Goal: Register for event/course

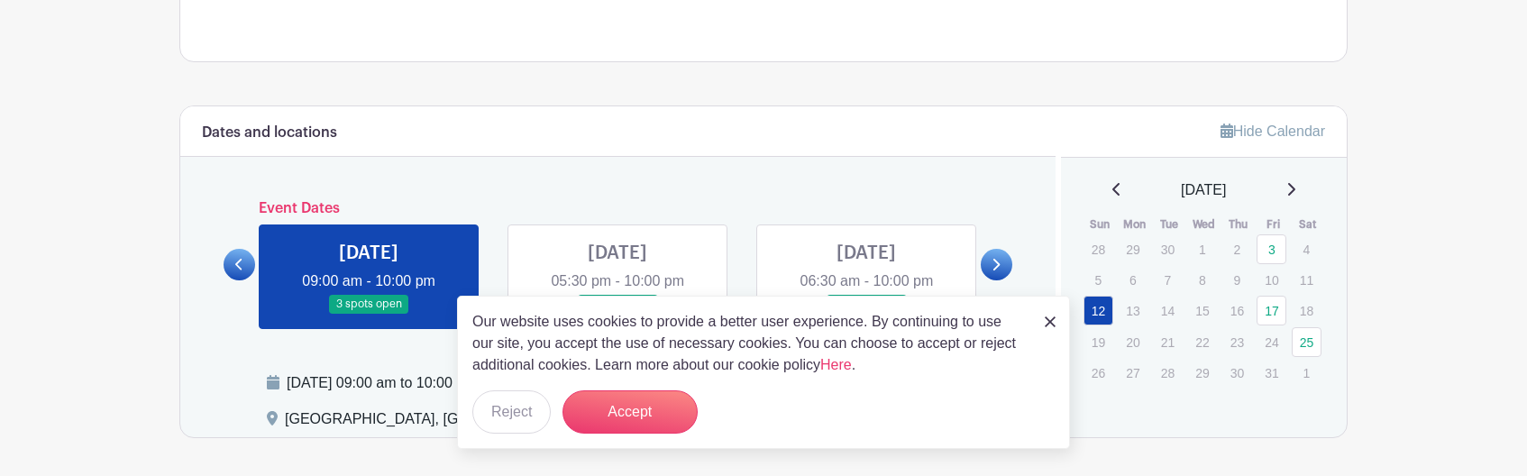
scroll to position [1027, 0]
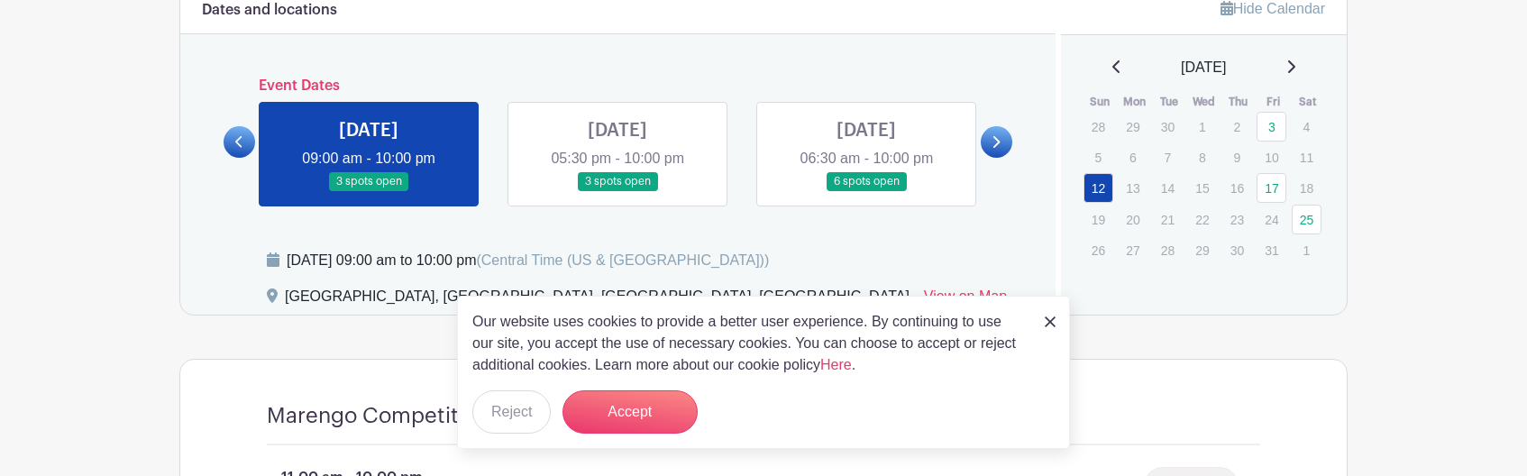
click at [1052, 323] on img at bounding box center [1050, 321] width 11 height 11
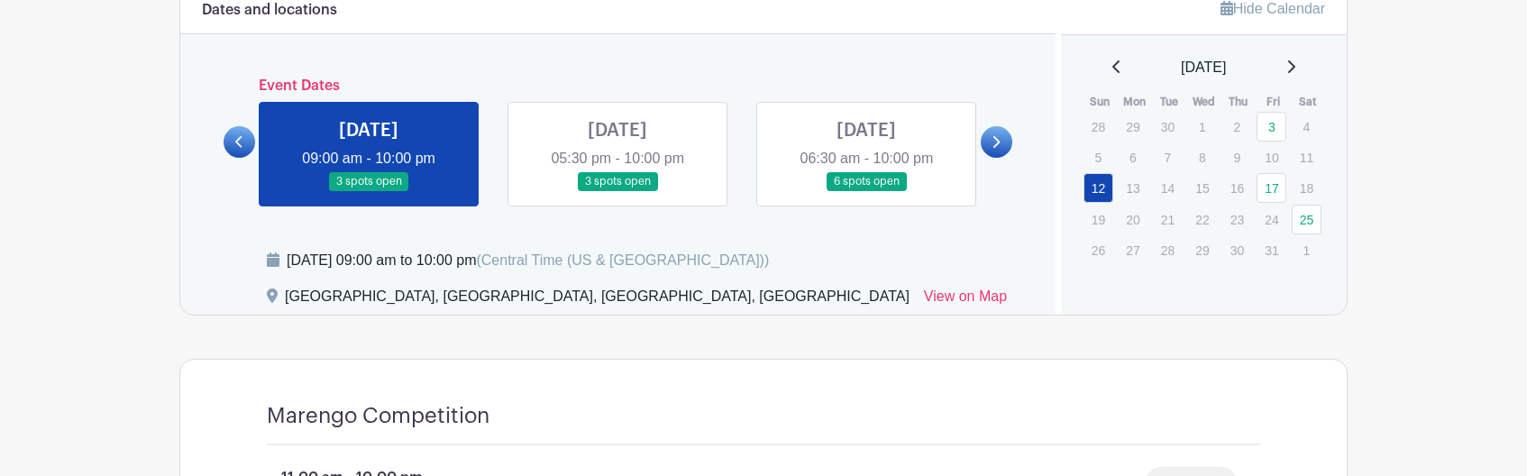
click at [369, 191] on link at bounding box center [369, 191] width 0 height 0
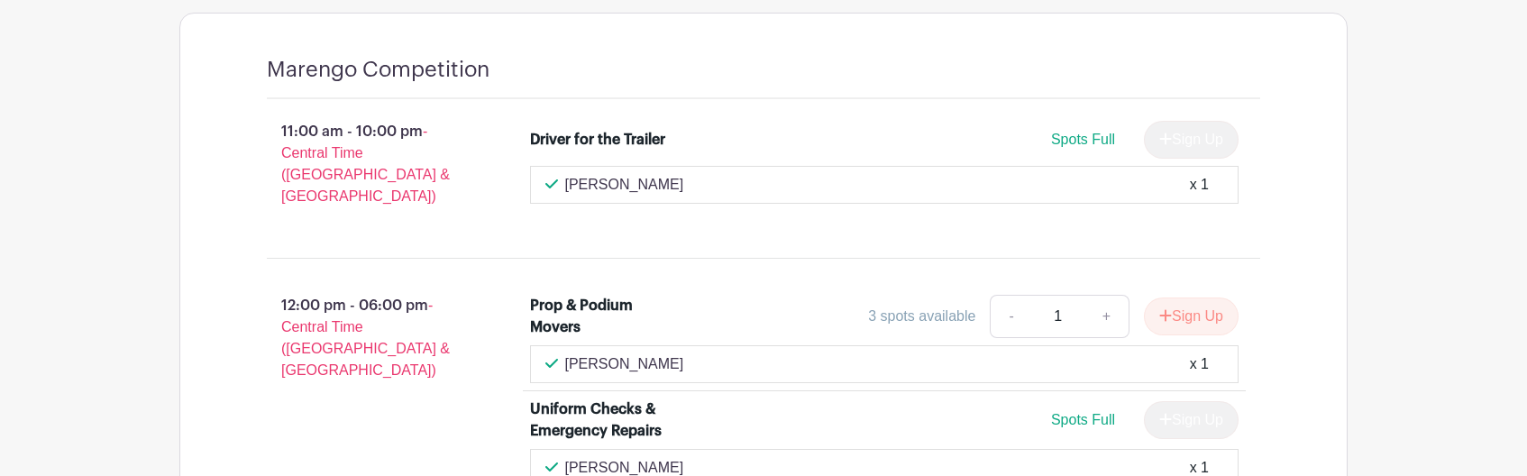
scroll to position [1361, 0]
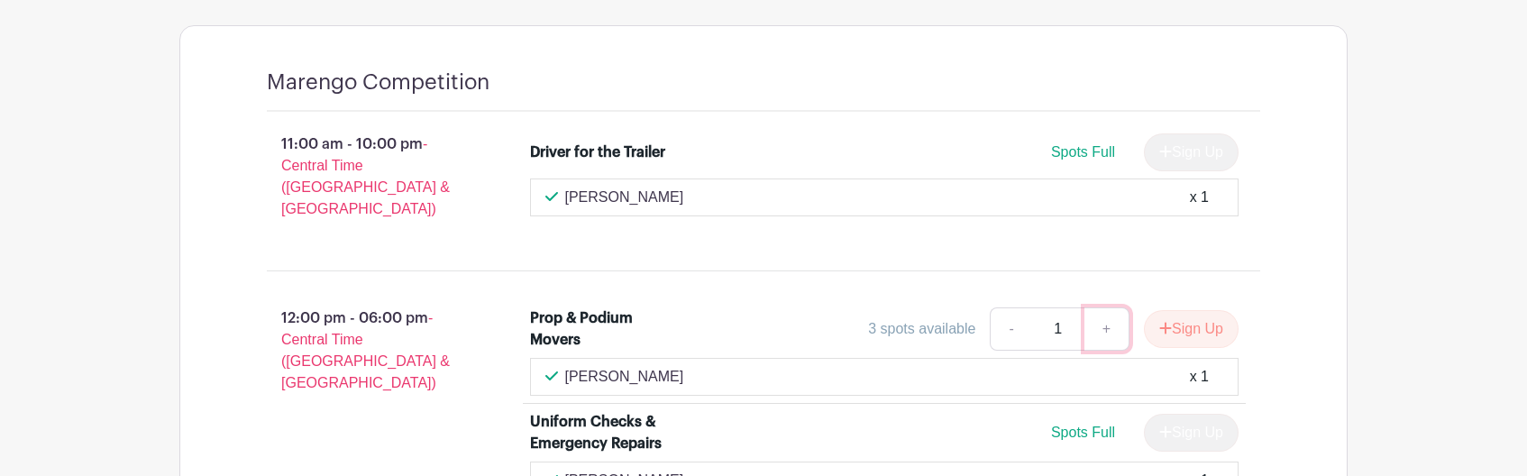
click at [1105, 314] on link "+" at bounding box center [1106, 328] width 45 height 43
type input "2"
click at [1202, 321] on button "Sign Up" at bounding box center [1191, 329] width 95 height 38
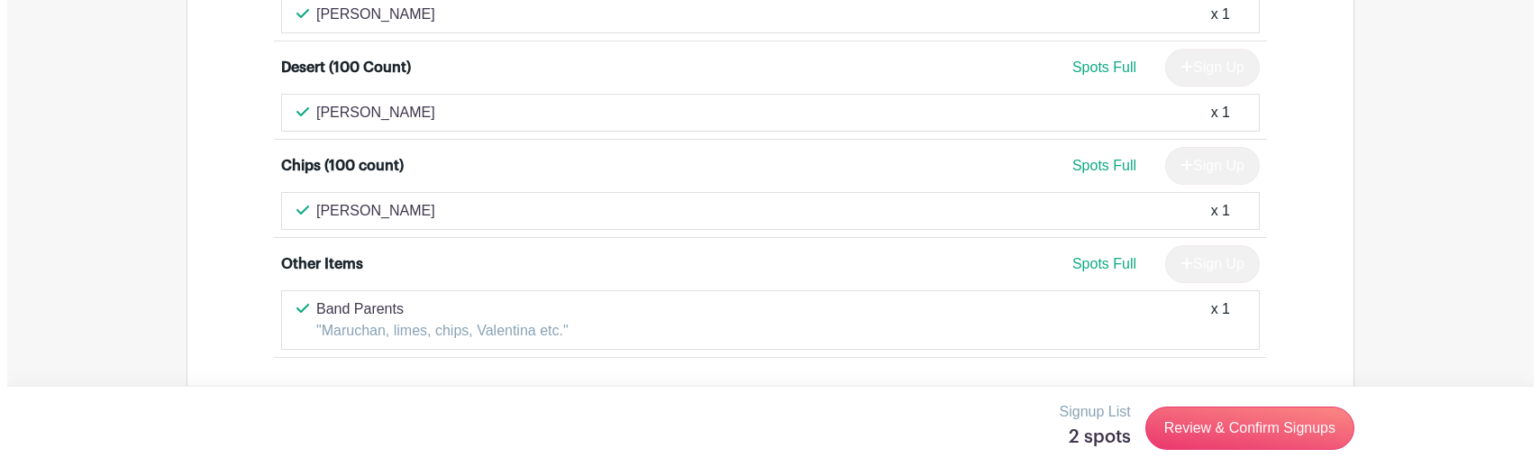
scroll to position [2219, 0]
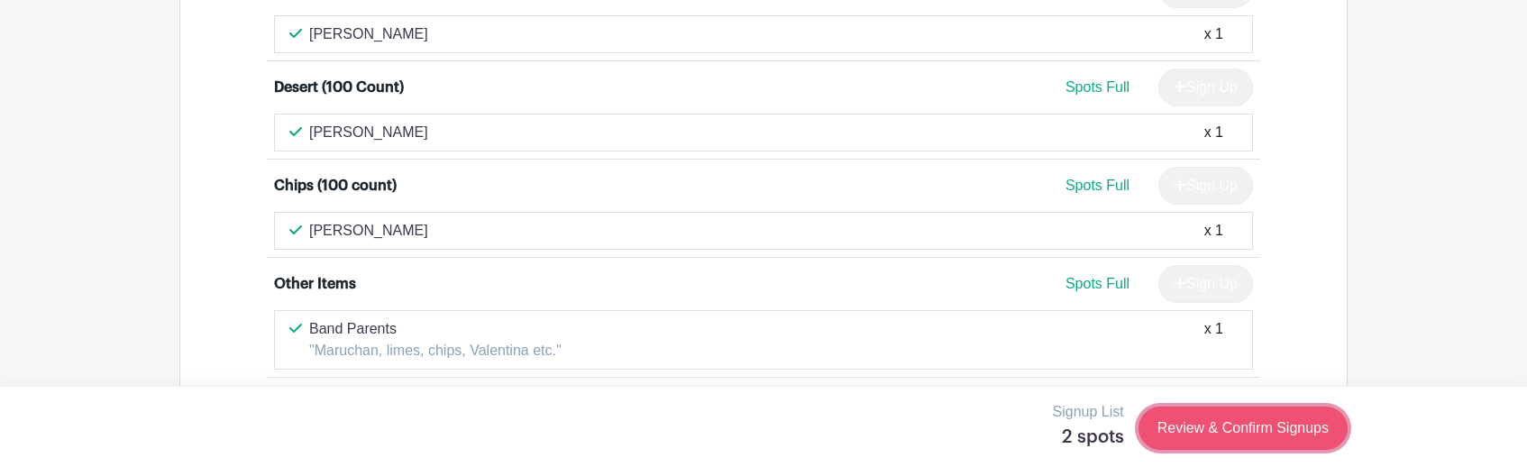
click at [1252, 432] on link "Review & Confirm Signups" at bounding box center [1242, 427] width 209 height 43
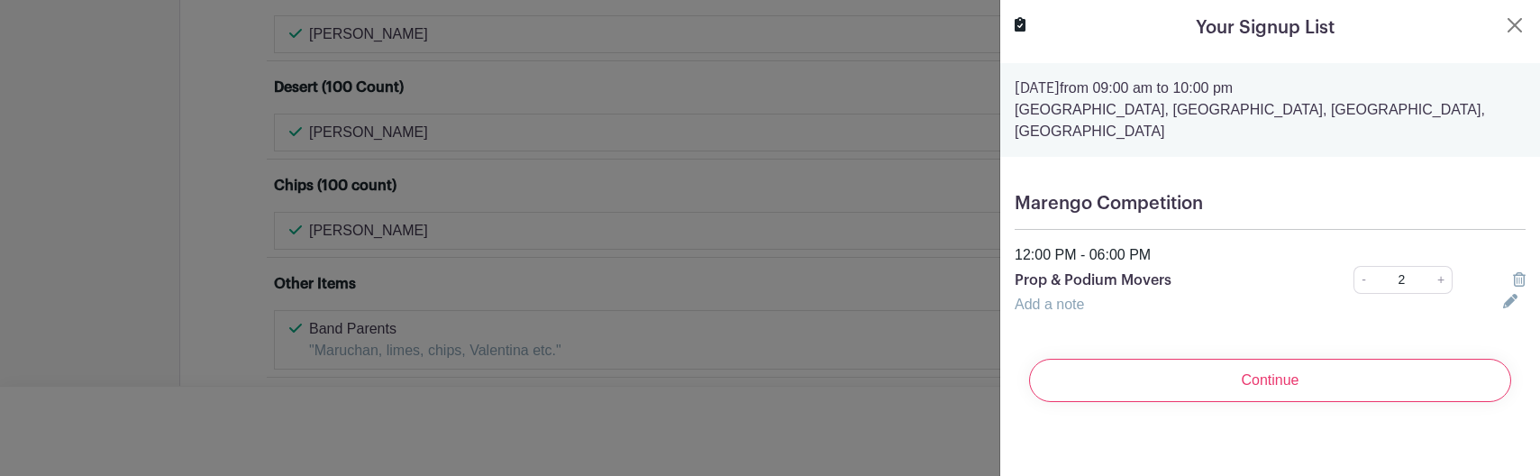
click at [1042, 321] on div "Marengo Competition 12:00 PM - 06:00 PM Prop & Podium Movers - 2 + Add a note" at bounding box center [1270, 253] width 540 height 151
click at [1048, 307] on link "Add a note" at bounding box center [1049, 304] width 69 height 15
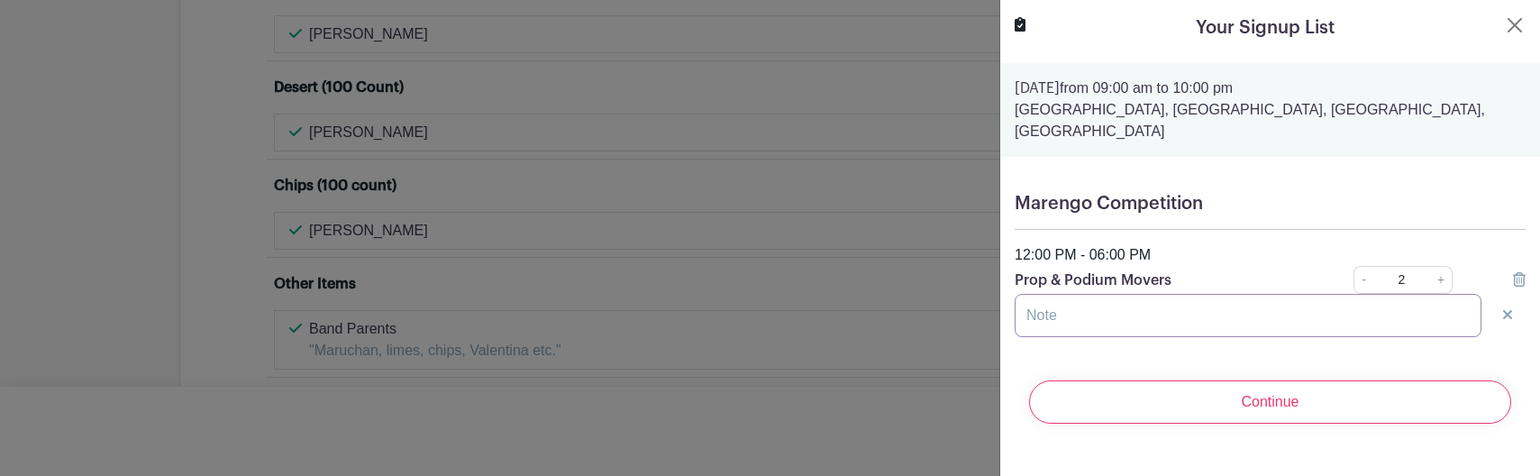
click at [1345, 323] on input "text" at bounding box center [1248, 315] width 467 height 43
type input "Nancy Murguia & my 8th grader can help"
click at [1503, 317] on icon at bounding box center [1507, 314] width 9 height 9
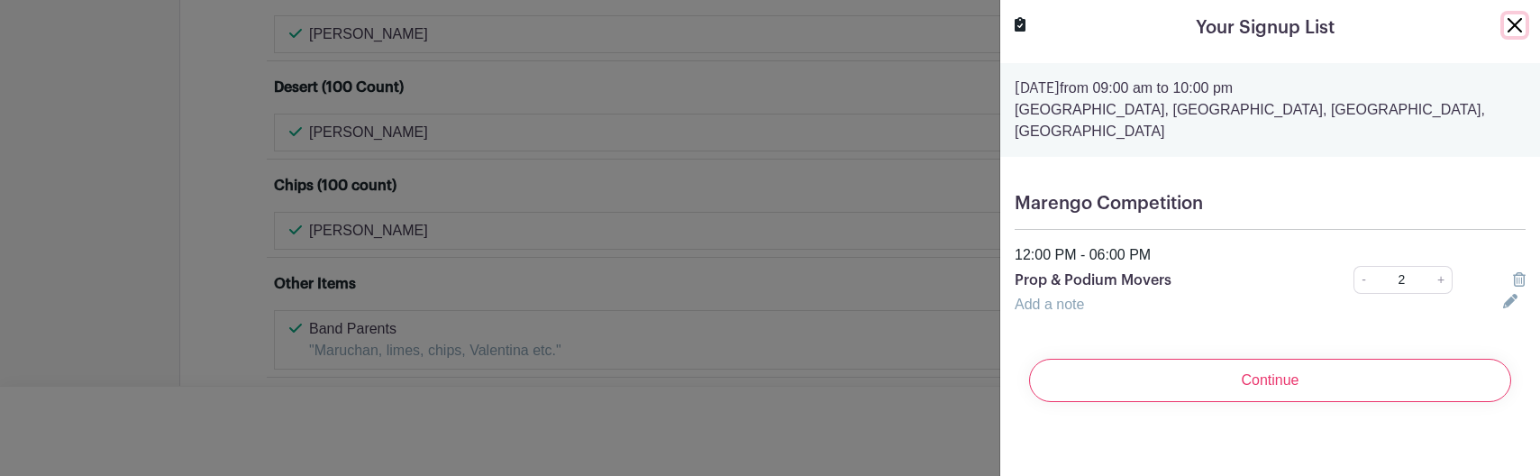
click at [1504, 24] on button "Close" at bounding box center [1515, 25] width 22 height 22
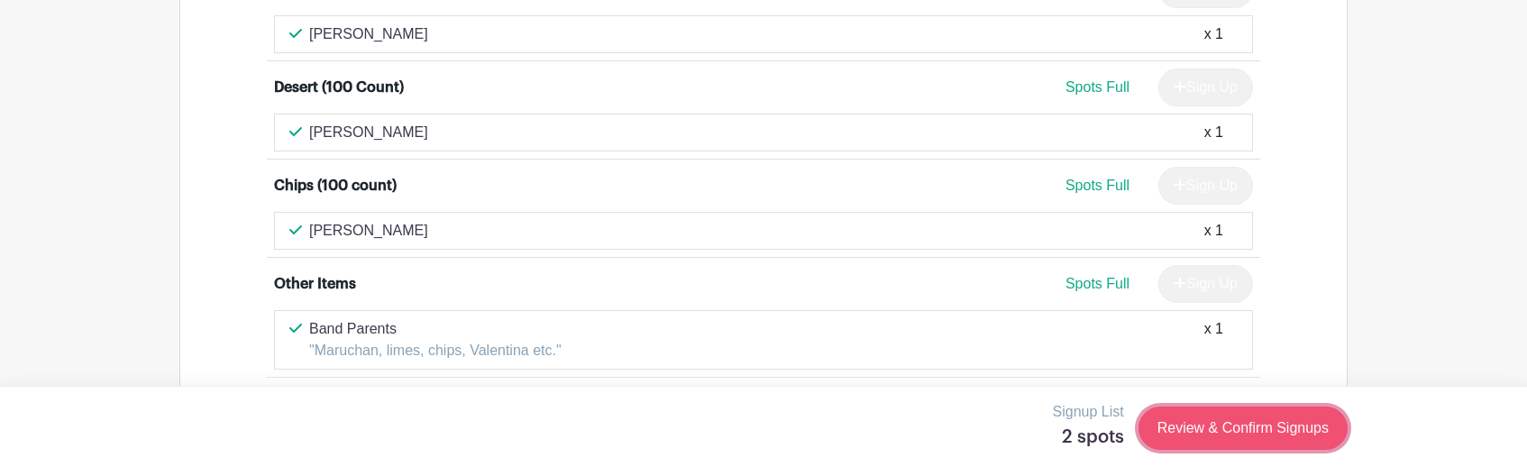
click at [1322, 421] on link "Review & Confirm Signups" at bounding box center [1242, 427] width 209 height 43
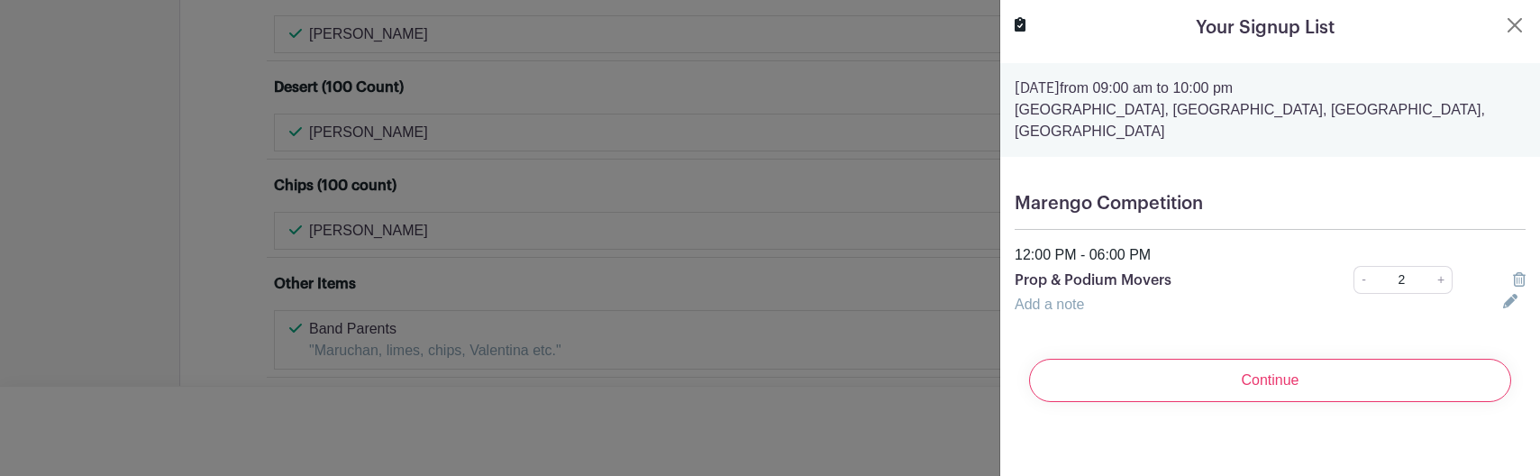
click at [1065, 306] on link "Add a note" at bounding box center [1049, 304] width 69 height 15
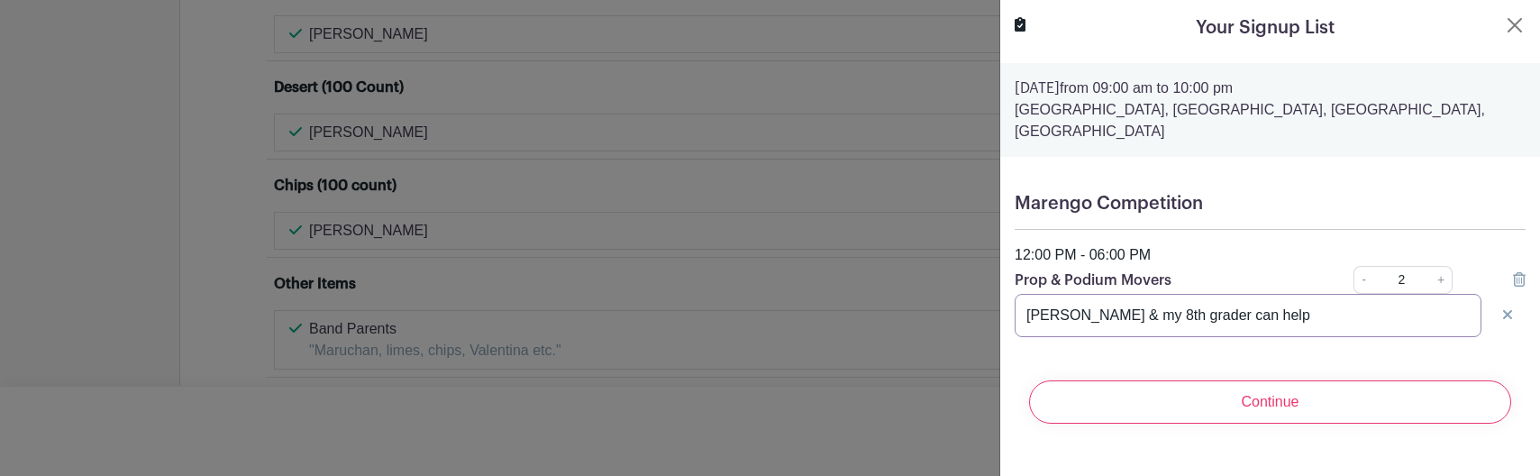
click at [1295, 322] on input "Nancy Murguia & my 8th grader can help" at bounding box center [1248, 315] width 467 height 43
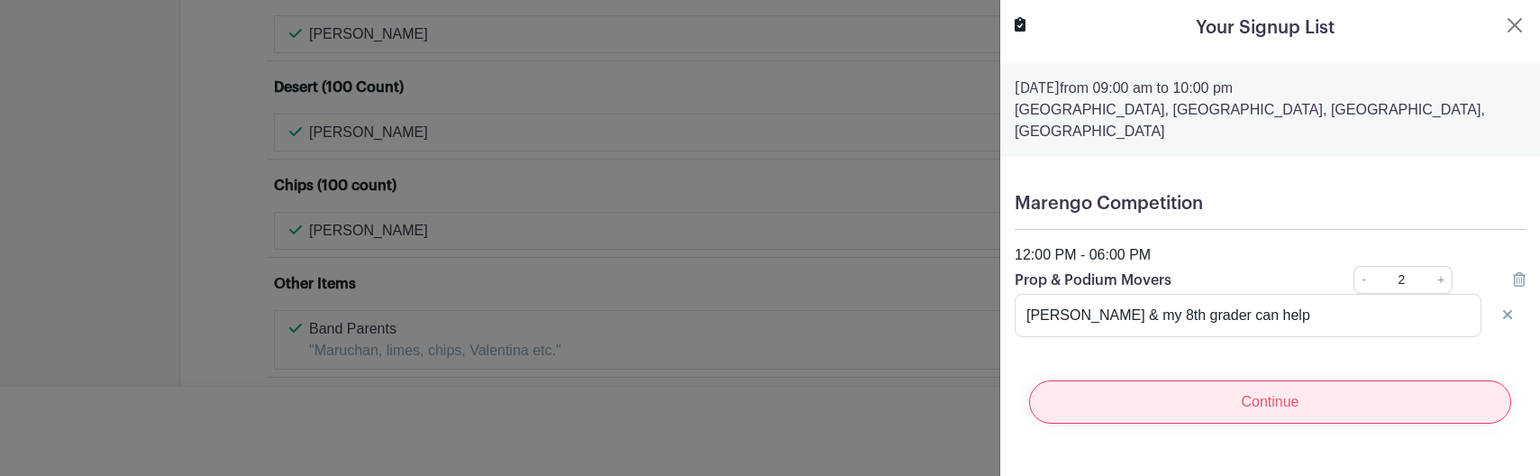
click at [1307, 414] on input "Continue" at bounding box center [1270, 401] width 482 height 43
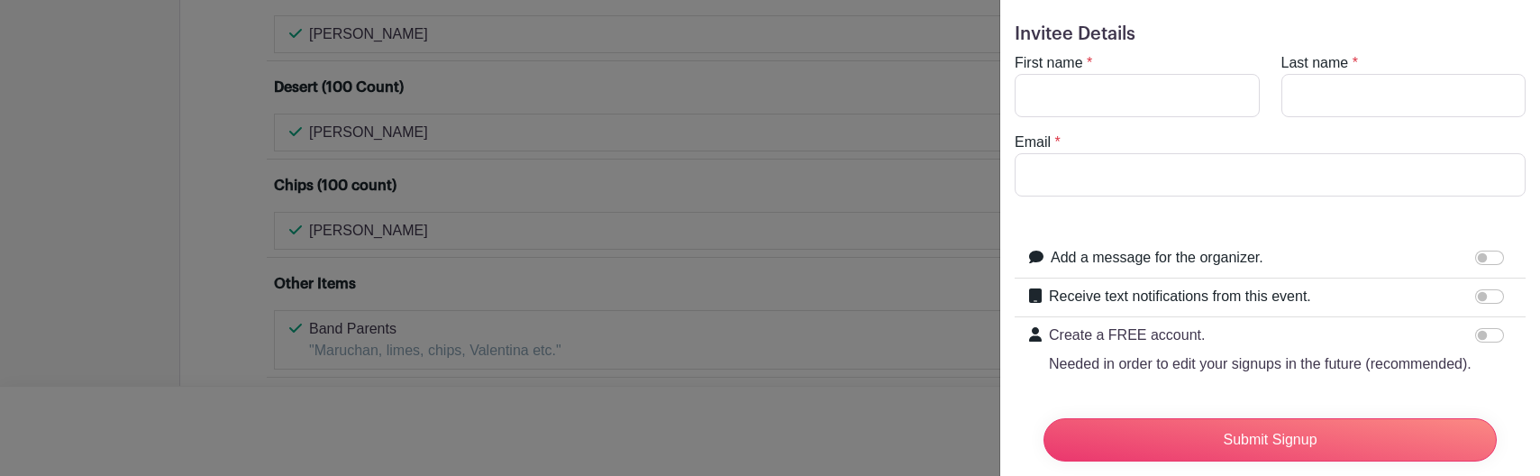
scroll to position [0, 0]
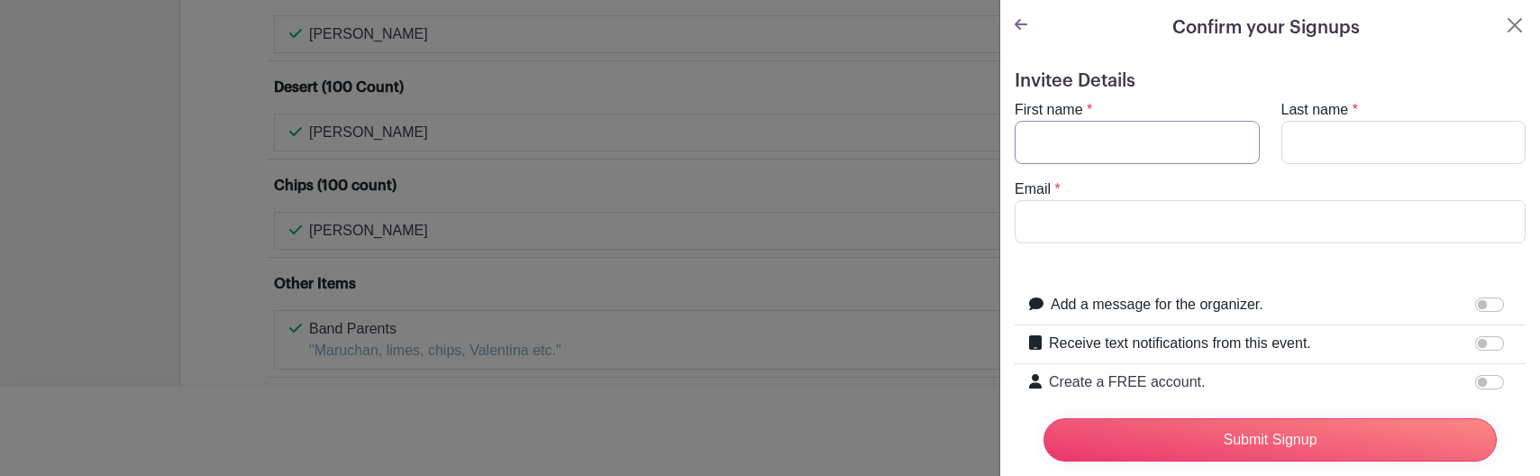
click at [1163, 146] on input "First name" at bounding box center [1137, 142] width 245 height 43
type input "Nancy"
click at [1017, 22] on icon at bounding box center [1021, 24] width 13 height 14
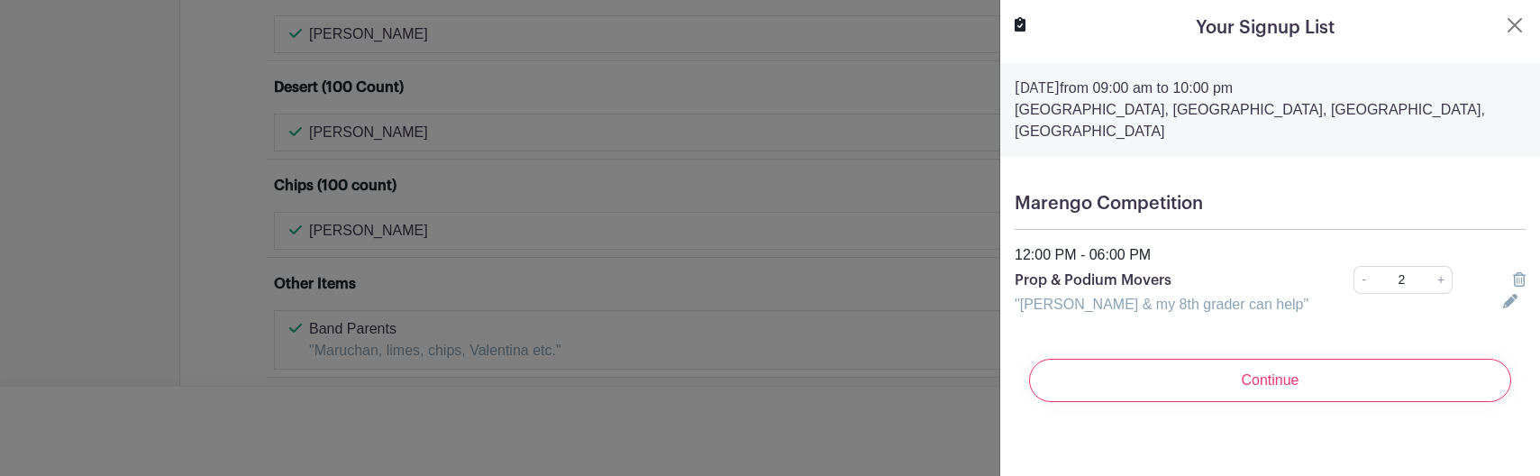
click at [1493, 310] on div at bounding box center [1515, 305] width 44 height 22
click at [1503, 304] on icon at bounding box center [1510, 301] width 14 height 14
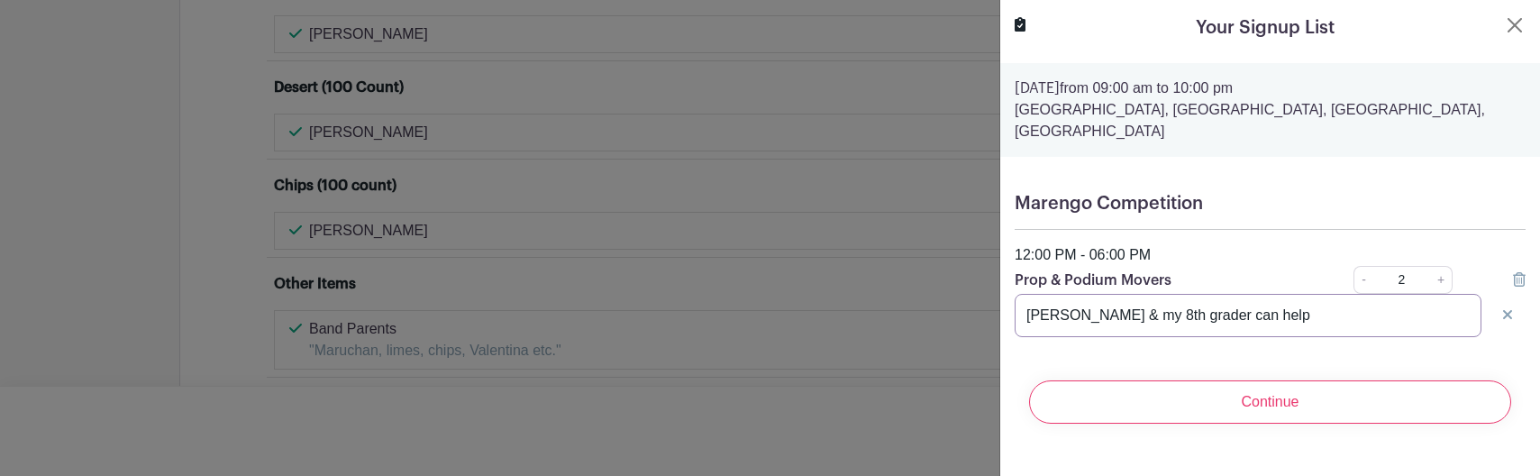
drag, startPoint x: 1139, startPoint y: 318, endPoint x: 1019, endPoint y: 316, distance: 119.9
click at [1023, 316] on input "Nancy Murguia & my 8th grader can help" at bounding box center [1248, 315] width 467 height 43
drag, startPoint x: 1121, startPoint y: 320, endPoint x: 1161, endPoint y: 335, distance: 42.5
click at [1121, 320] on input "My 8th grader can help" at bounding box center [1248, 315] width 467 height 43
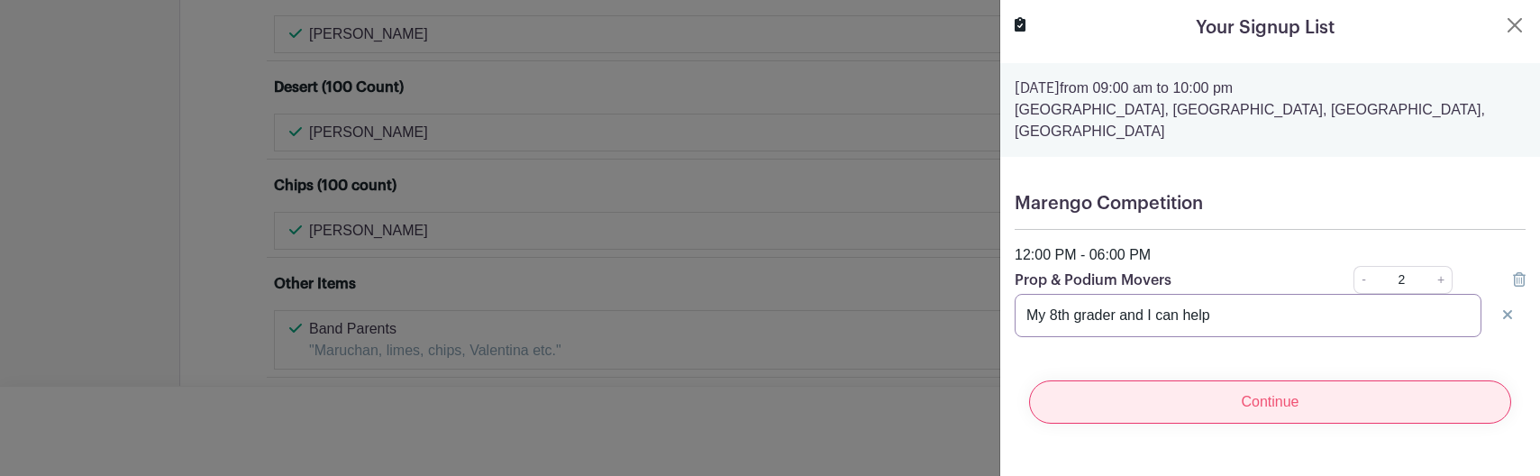
type input "My 8th grader and I can help"
click at [1269, 411] on input "Continue" at bounding box center [1270, 401] width 482 height 43
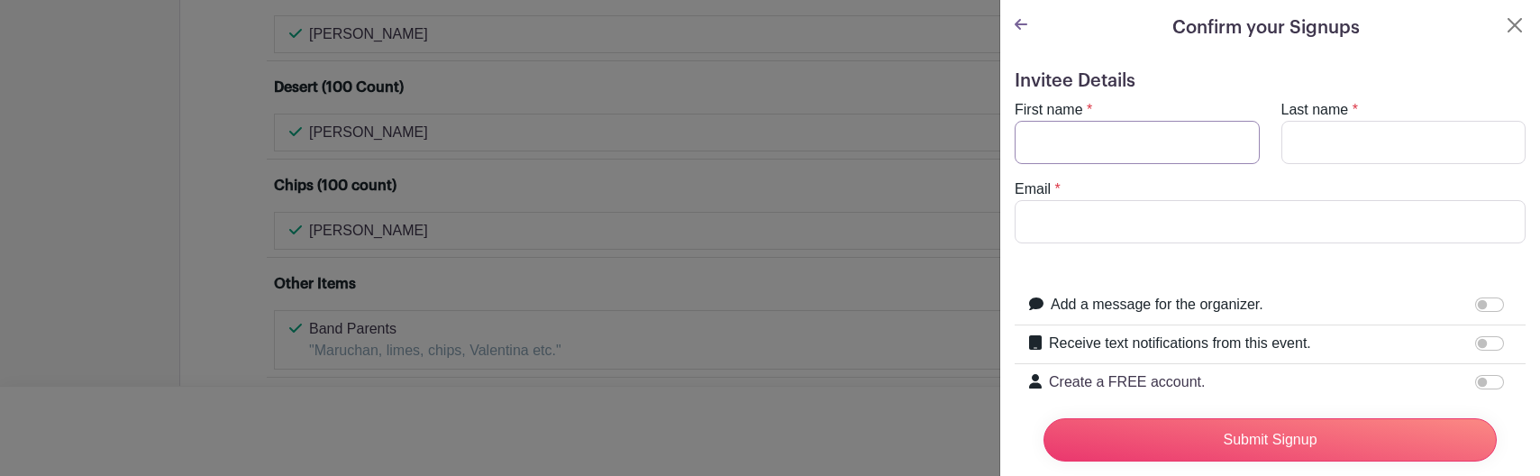
click at [1148, 134] on input "First name" at bounding box center [1137, 142] width 245 height 43
type input "Nancy"
click at [1363, 151] on input "Last name" at bounding box center [1404, 142] width 245 height 43
type input "Murguia"
type input "N"
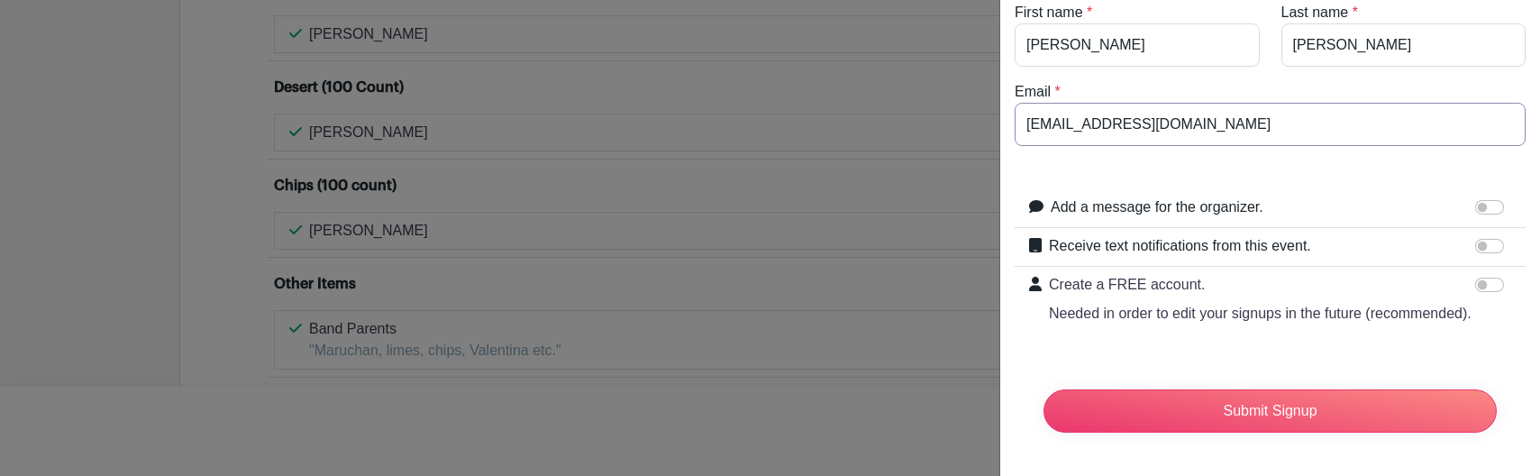
scroll to position [132, 0]
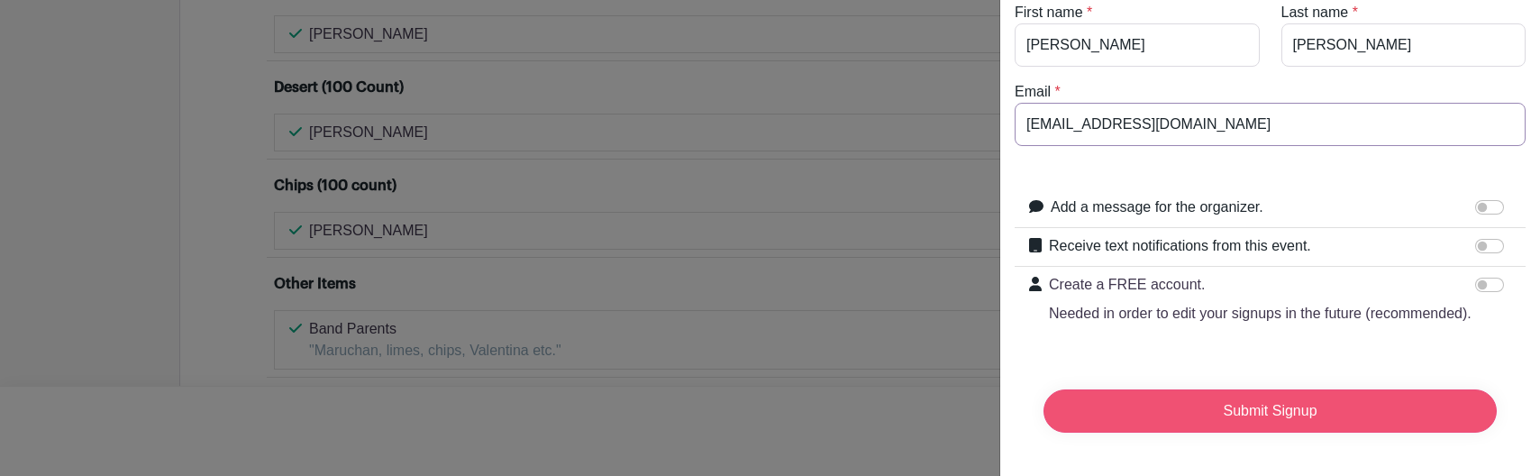
type input "nmurguia@rlas-116.org"
click at [1197, 401] on input "Submit Signup" at bounding box center [1270, 410] width 453 height 43
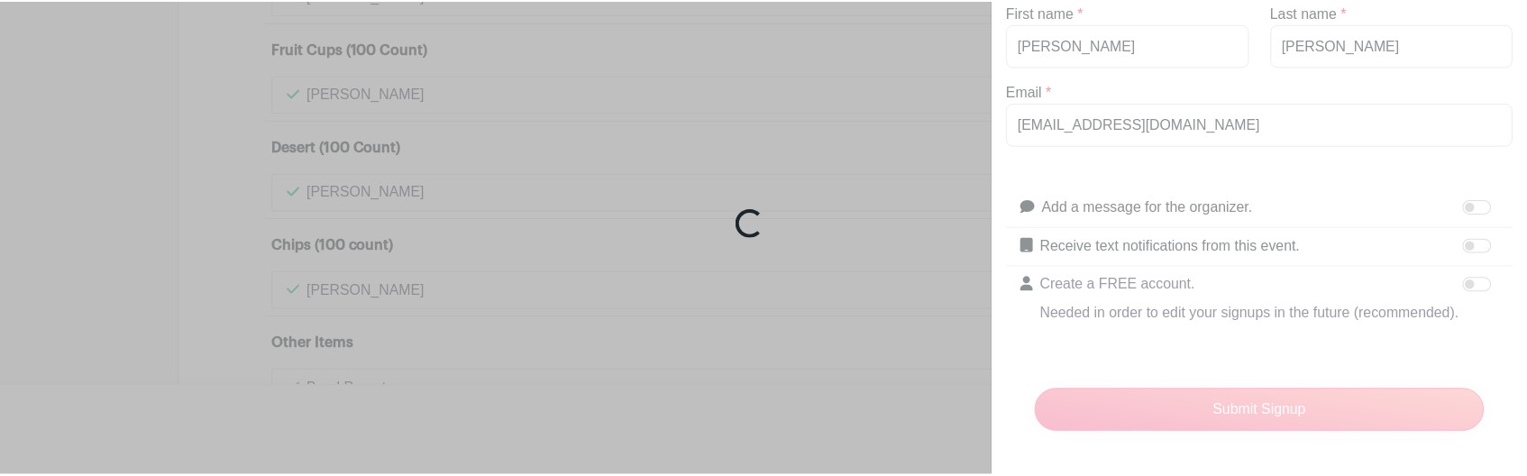
scroll to position [2278, 0]
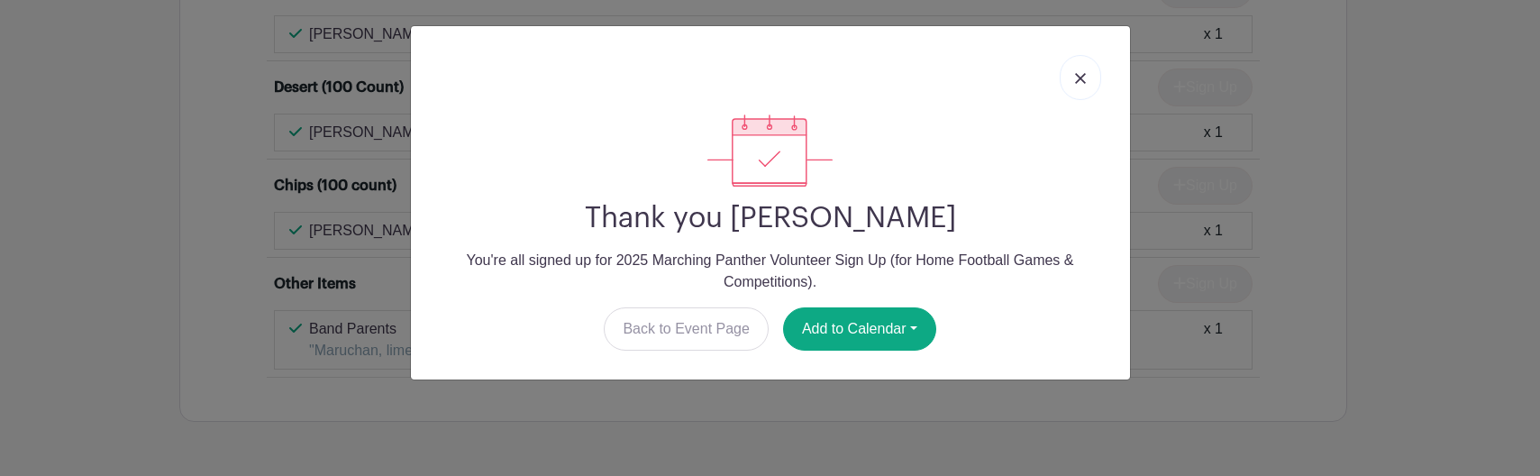
click at [1082, 82] on img at bounding box center [1080, 78] width 11 height 11
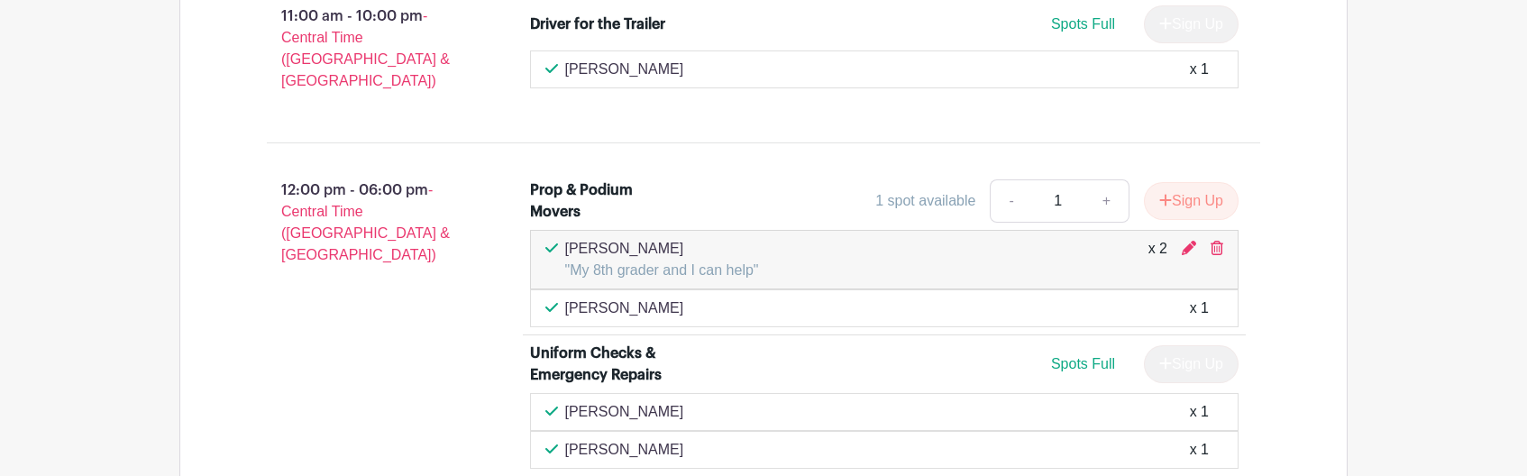
scroll to position [1000, 0]
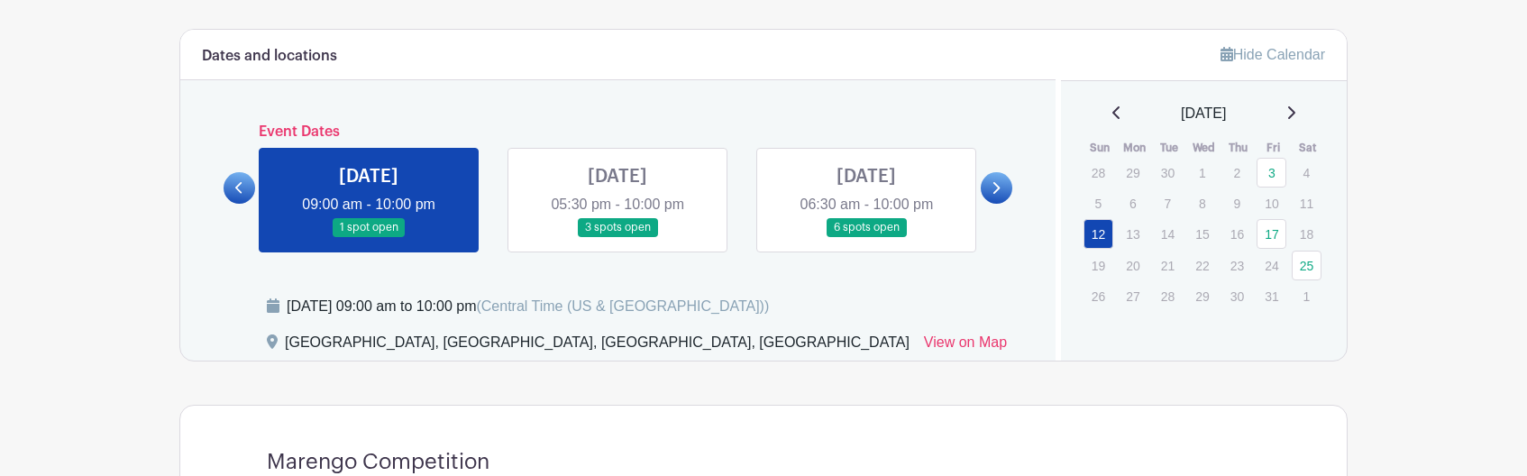
scroll to position [544, 0]
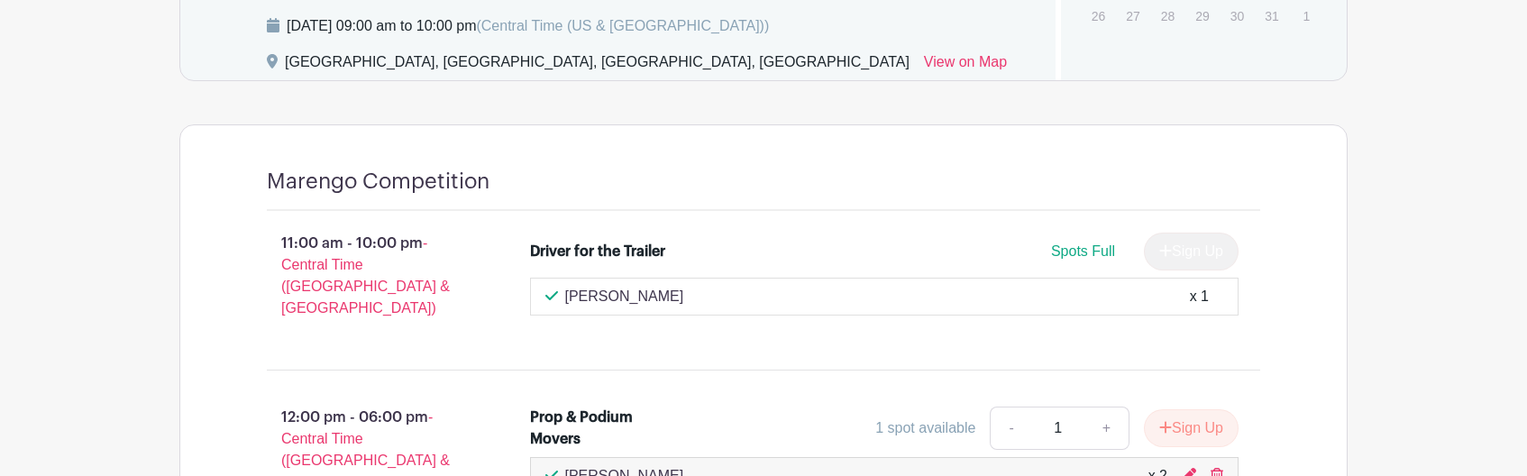
scroll to position [1309, 0]
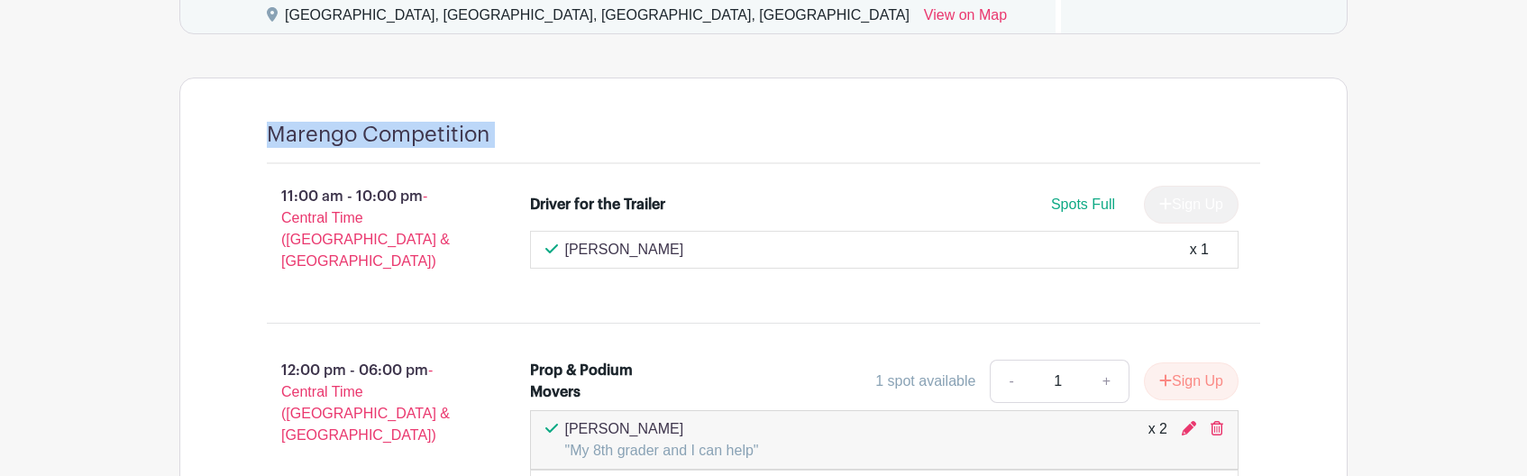
drag, startPoint x: 498, startPoint y: 132, endPoint x: 281, endPoint y: 116, distance: 216.8
click at [281, 116] on div "Marengo Competition 11:00 am - 10:00 pm - Central Time ([GEOGRAPHIC_DATA] & [GE…" at bounding box center [764, 410] width 1080 height 665
copy div "Marengo Competition"
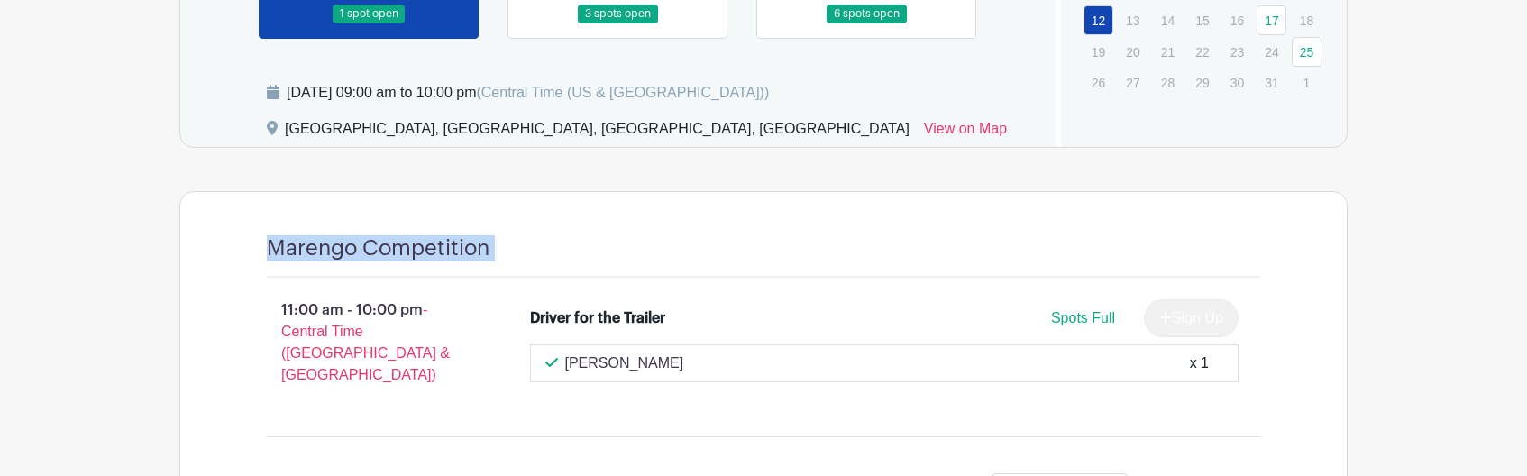
scroll to position [1161, 0]
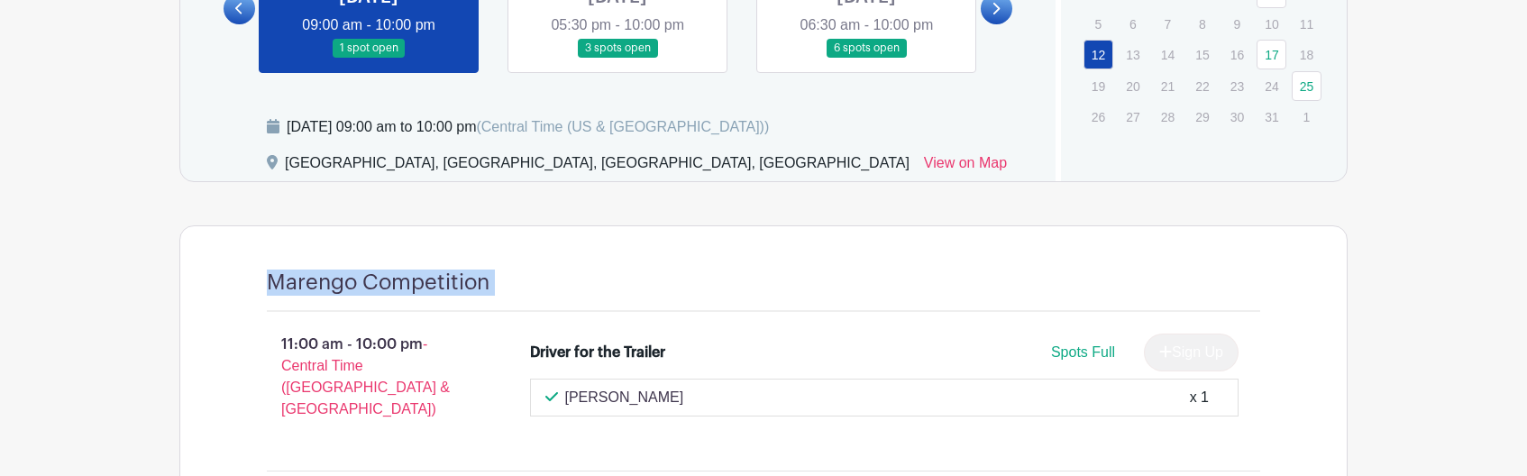
drag, startPoint x: 617, startPoint y: 128, endPoint x: 287, endPoint y: 120, distance: 330.9
click at [287, 120] on div "[DATE] 09:00 am to 10:00 pm (Central Time ([GEOGRAPHIC_DATA] & [GEOGRAPHIC_DATA…" at bounding box center [528, 127] width 482 height 22
copy div "[DATE] 09:00 am to 10:00 pm"
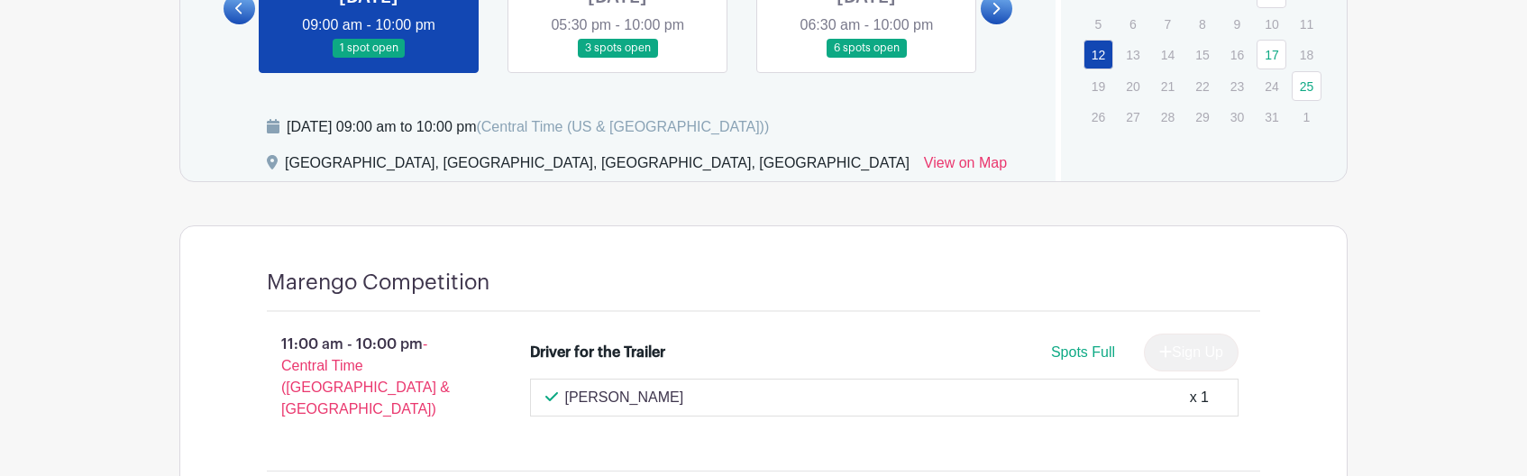
click at [844, 165] on div "Marengo High School Stadium, Marengo Community High School District 154, IL, US…" at bounding box center [650, 166] width 767 height 29
drag, startPoint x: 844, startPoint y: 163, endPoint x: 319, endPoint y: 150, distance: 524.7
click at [319, 150] on div "Sunday, October 12, 2025 at 09:00 am to 10:00 pm (Central Time (US & Canada)) M…" at bounding box center [629, 148] width 810 height 65
copy div "[GEOGRAPHIC_DATA], [GEOGRAPHIC_DATA], [GEOGRAPHIC_DATA], [GEOGRAPHIC_DATA]"
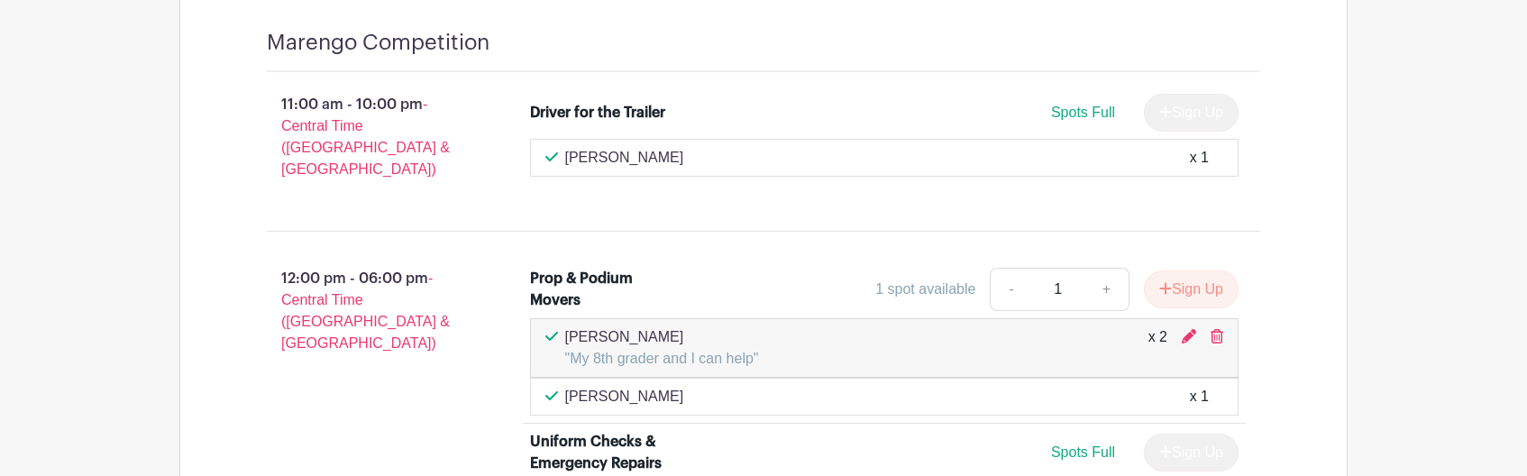
scroll to position [1401, 0]
